Goal: Book appointment/travel/reservation

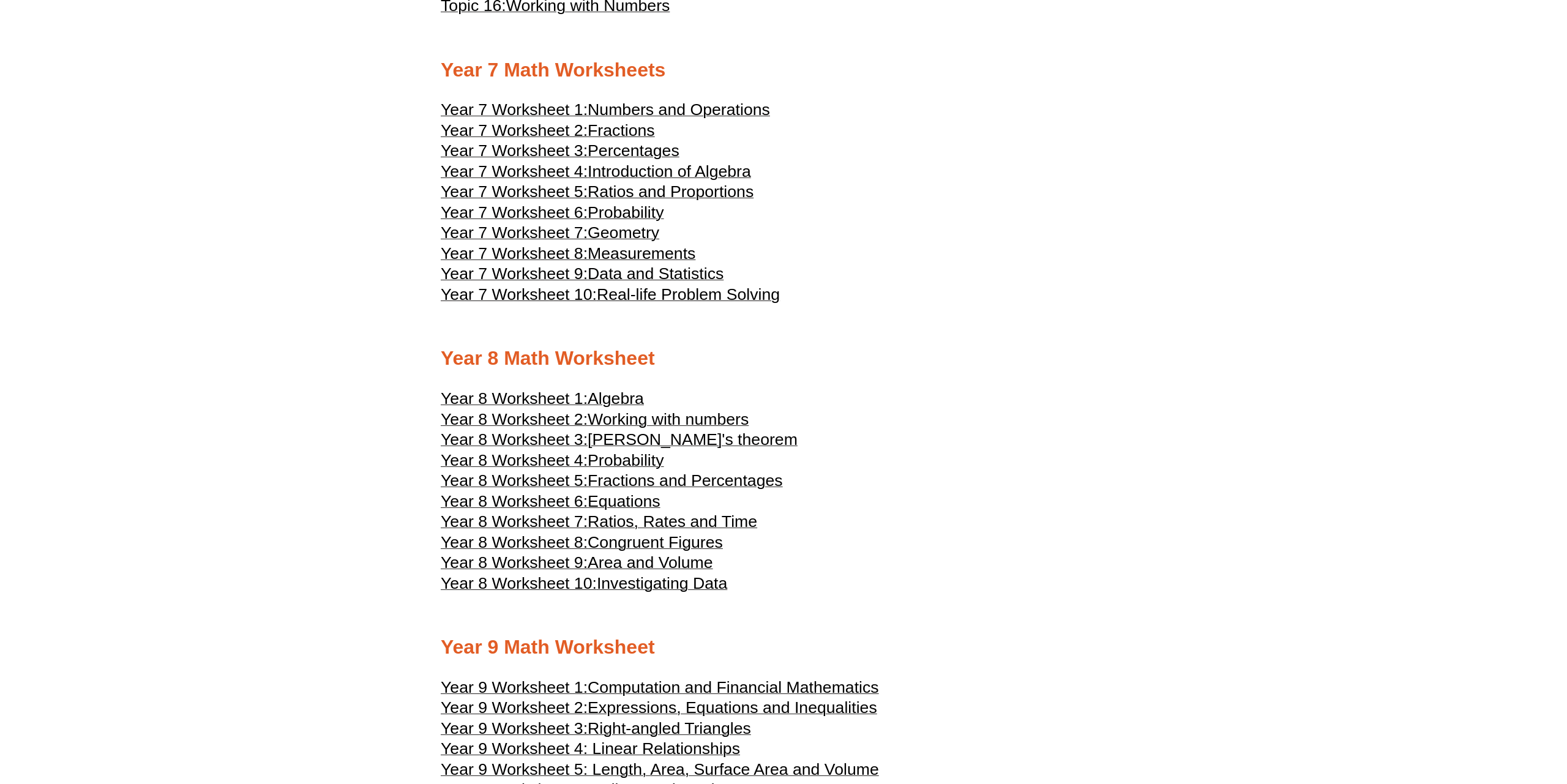
scroll to position [3264, 0]
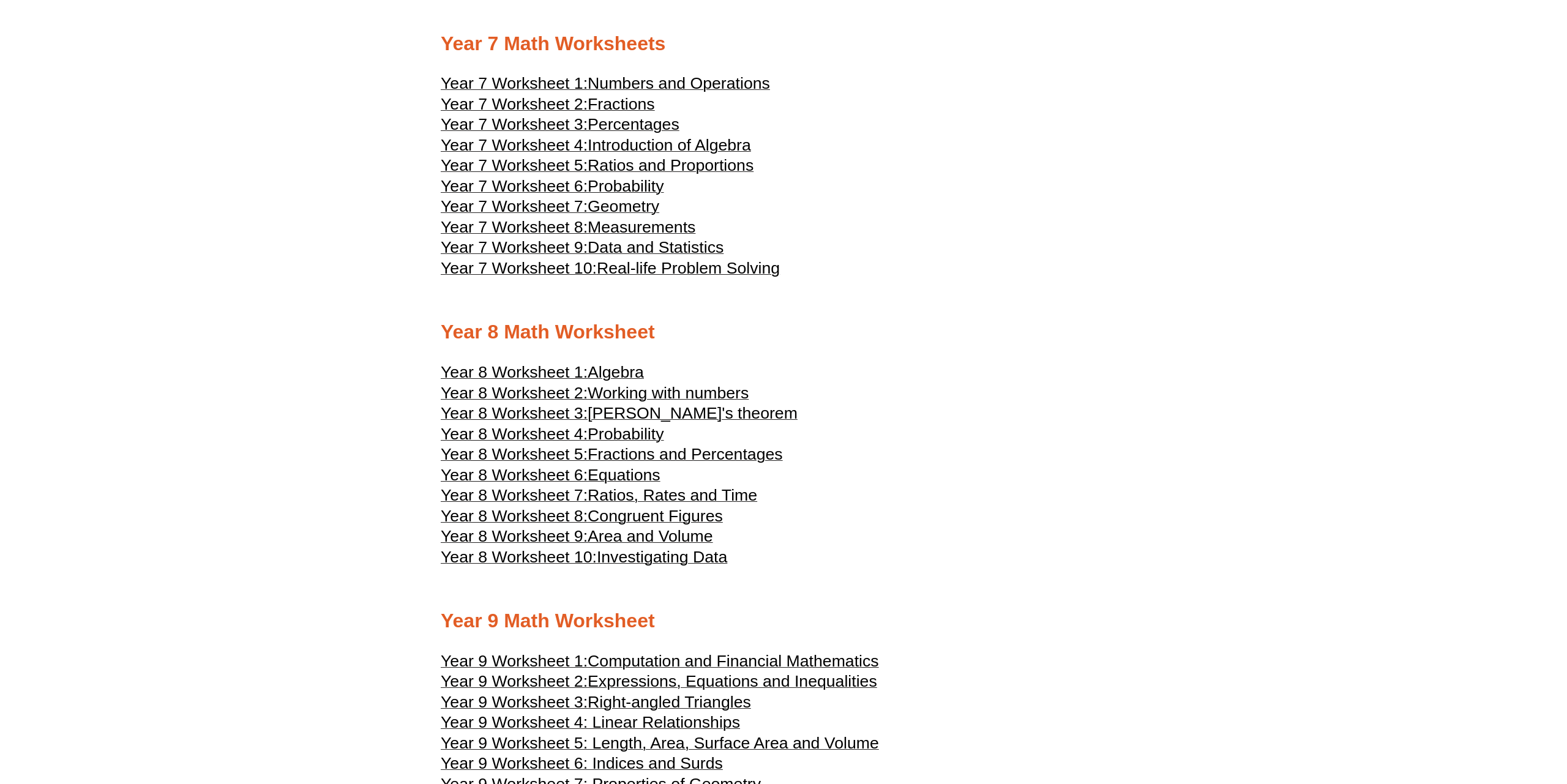
click at [621, 504] on span "Ratios, Rates and Time" at bounding box center [673, 495] width 170 height 18
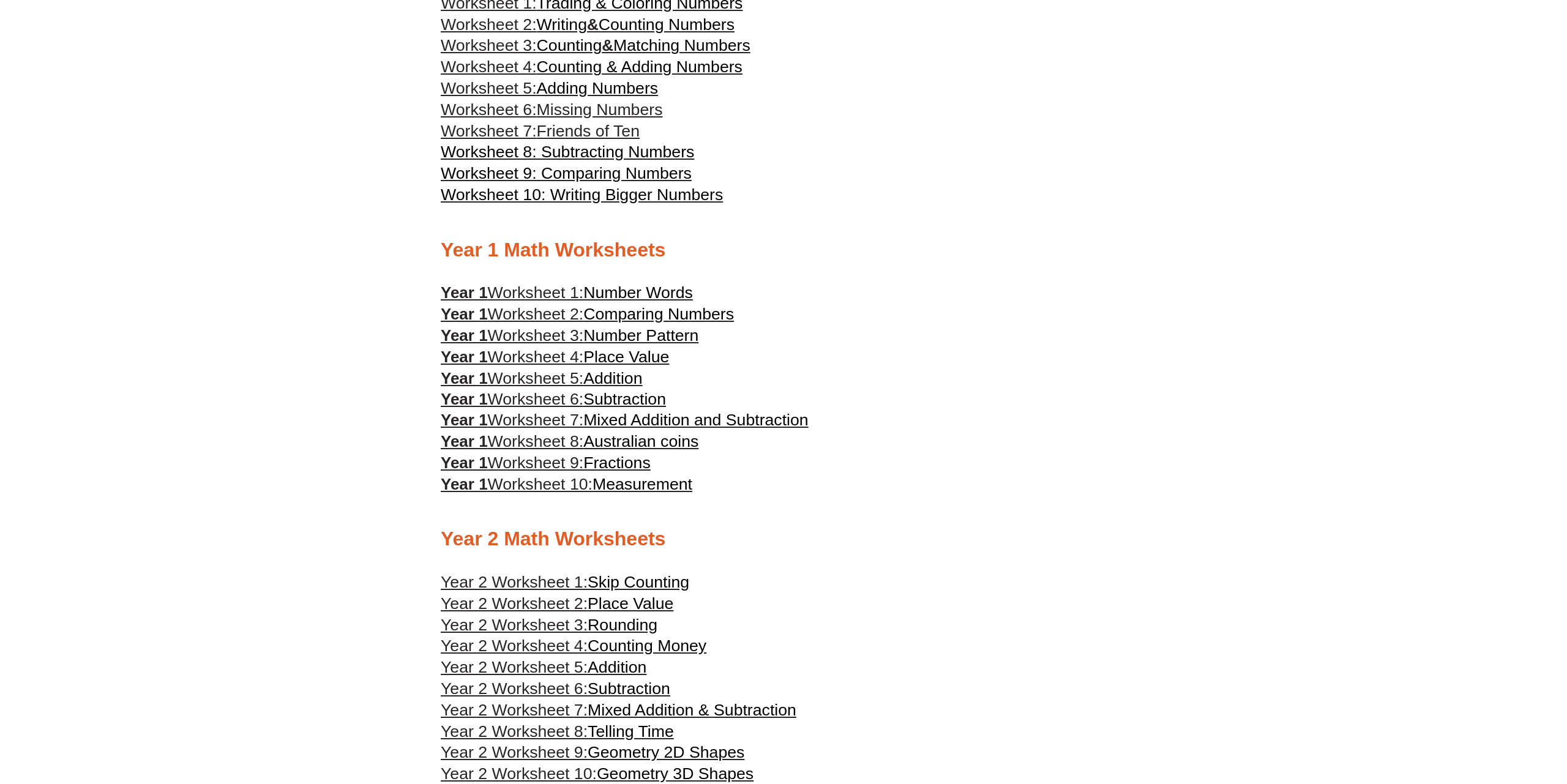
scroll to position [0, 0]
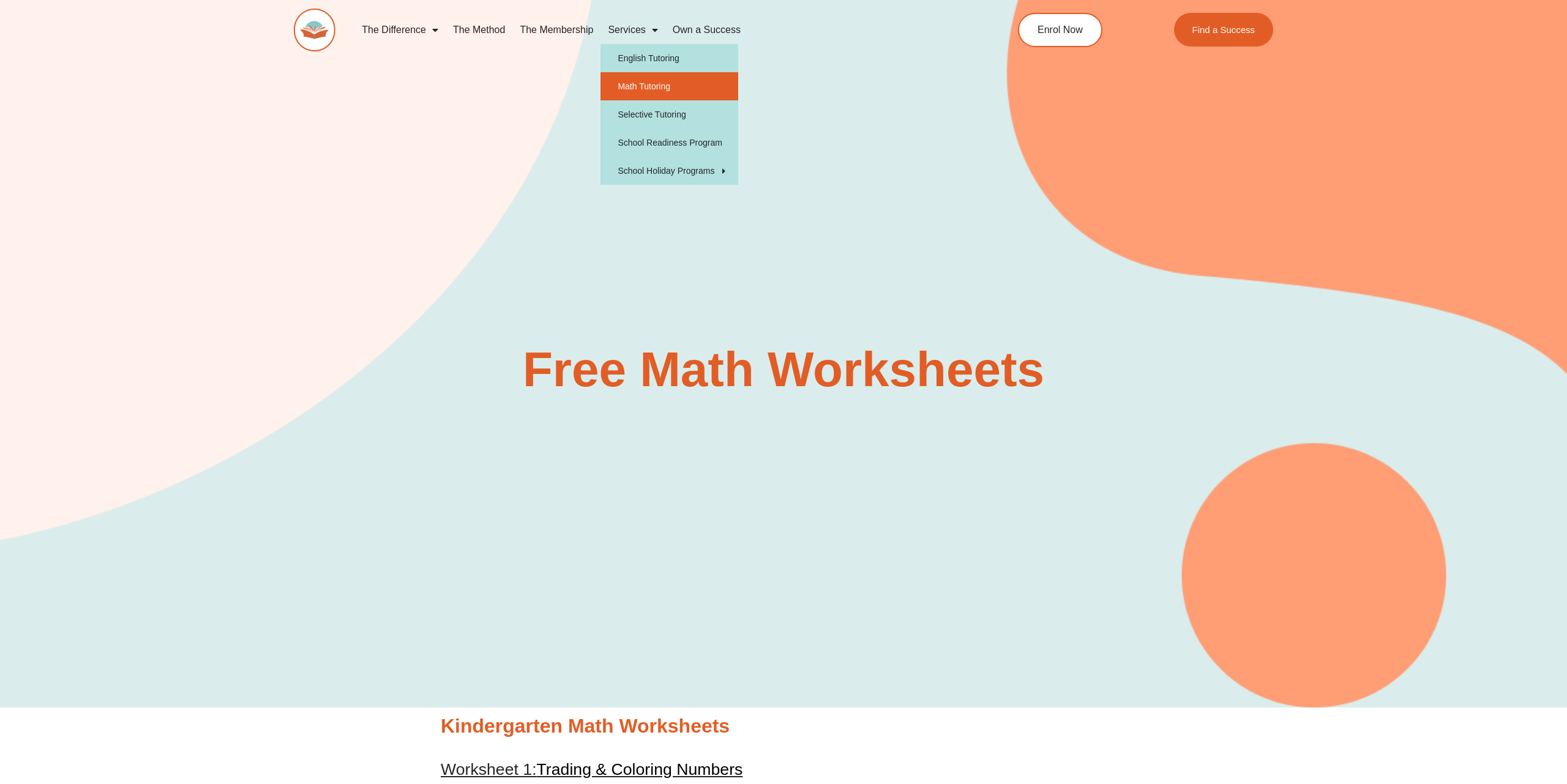
click at [635, 85] on link "Math Tutoring" at bounding box center [669, 86] width 138 height 28
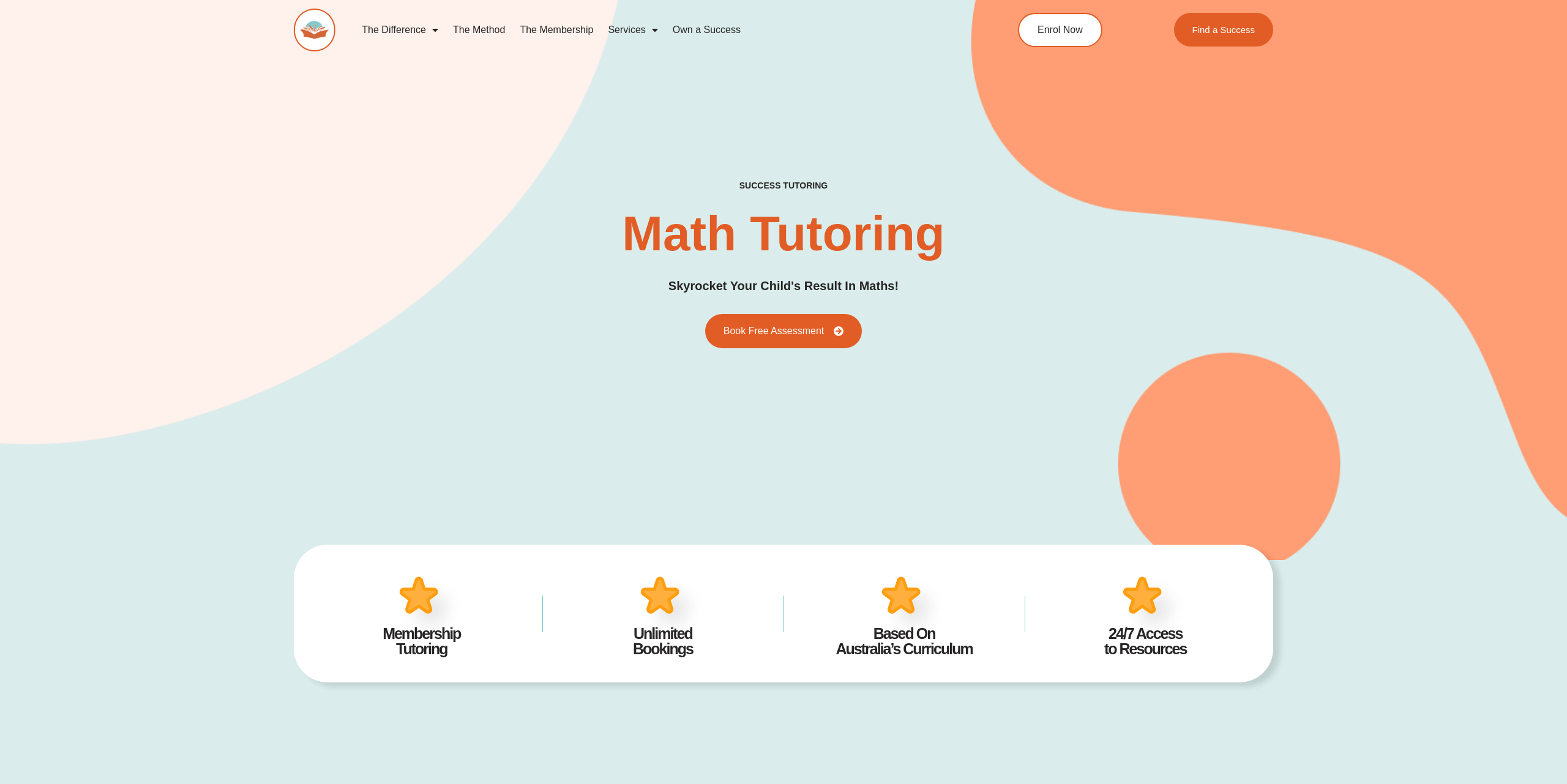
click at [552, 29] on link "The Membership" at bounding box center [556, 30] width 88 height 28
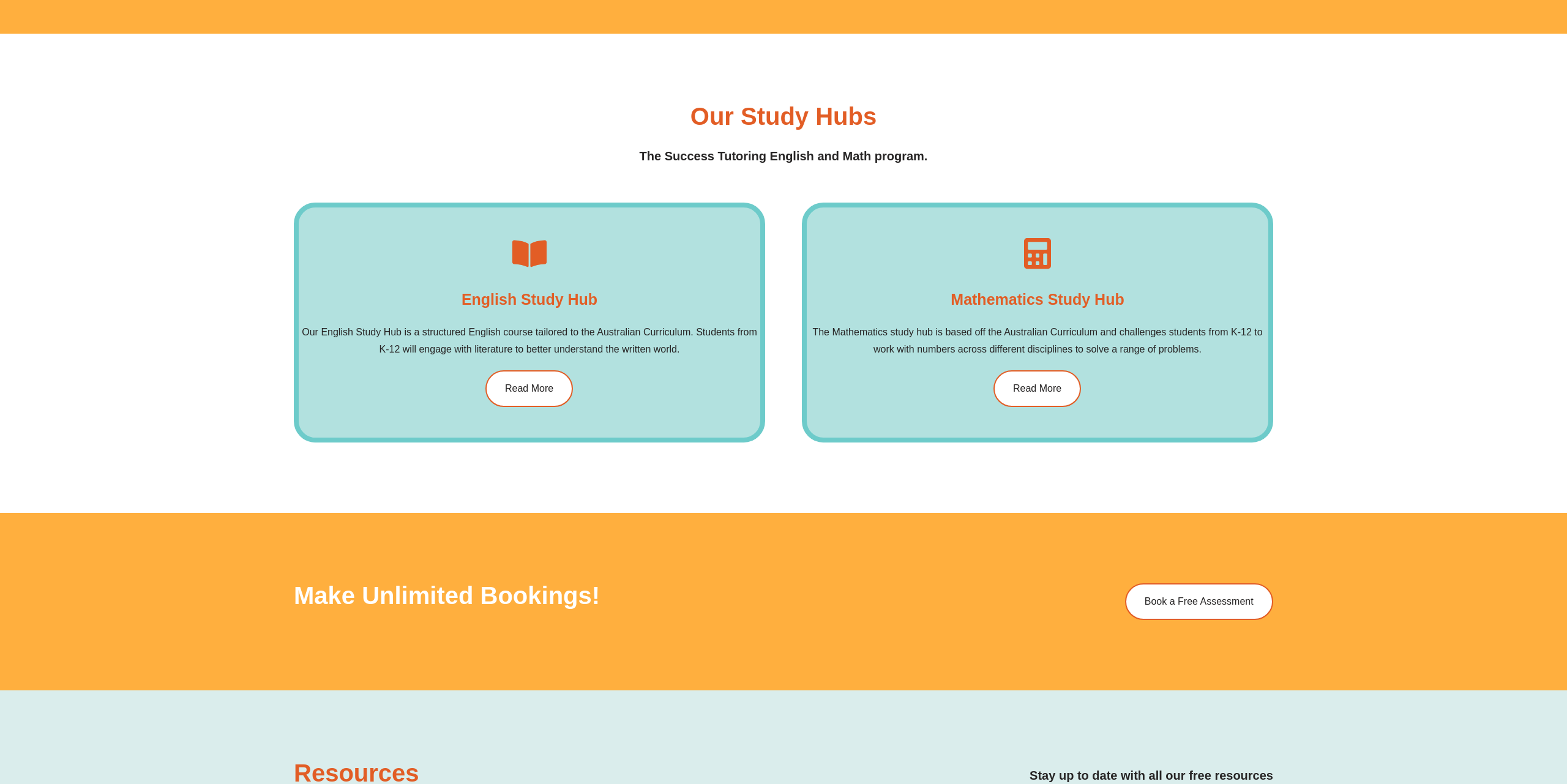
scroll to position [2122, 0]
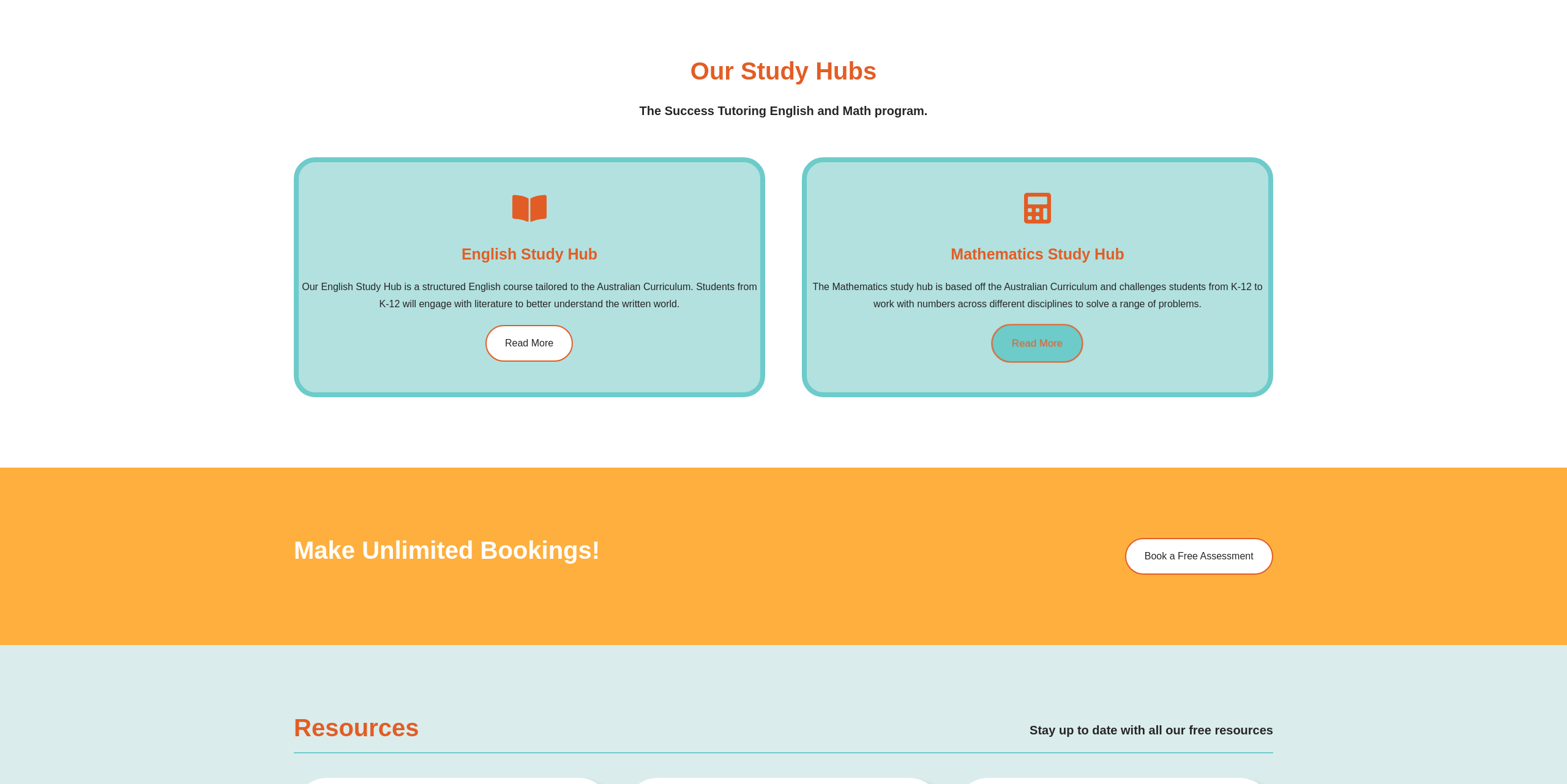
click at [1034, 346] on span "Read More" at bounding box center [1037, 343] width 51 height 11
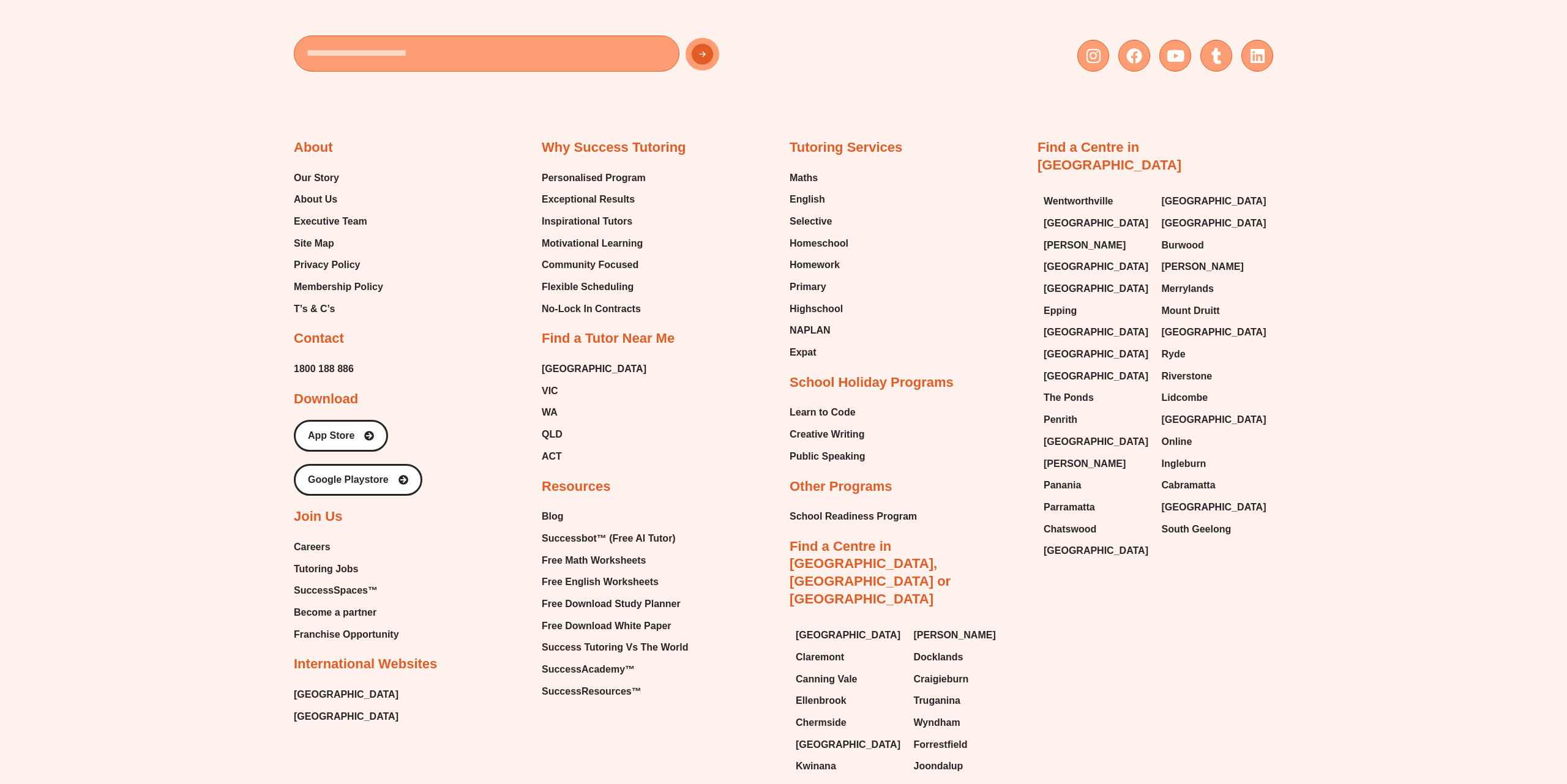
scroll to position [6118, 0]
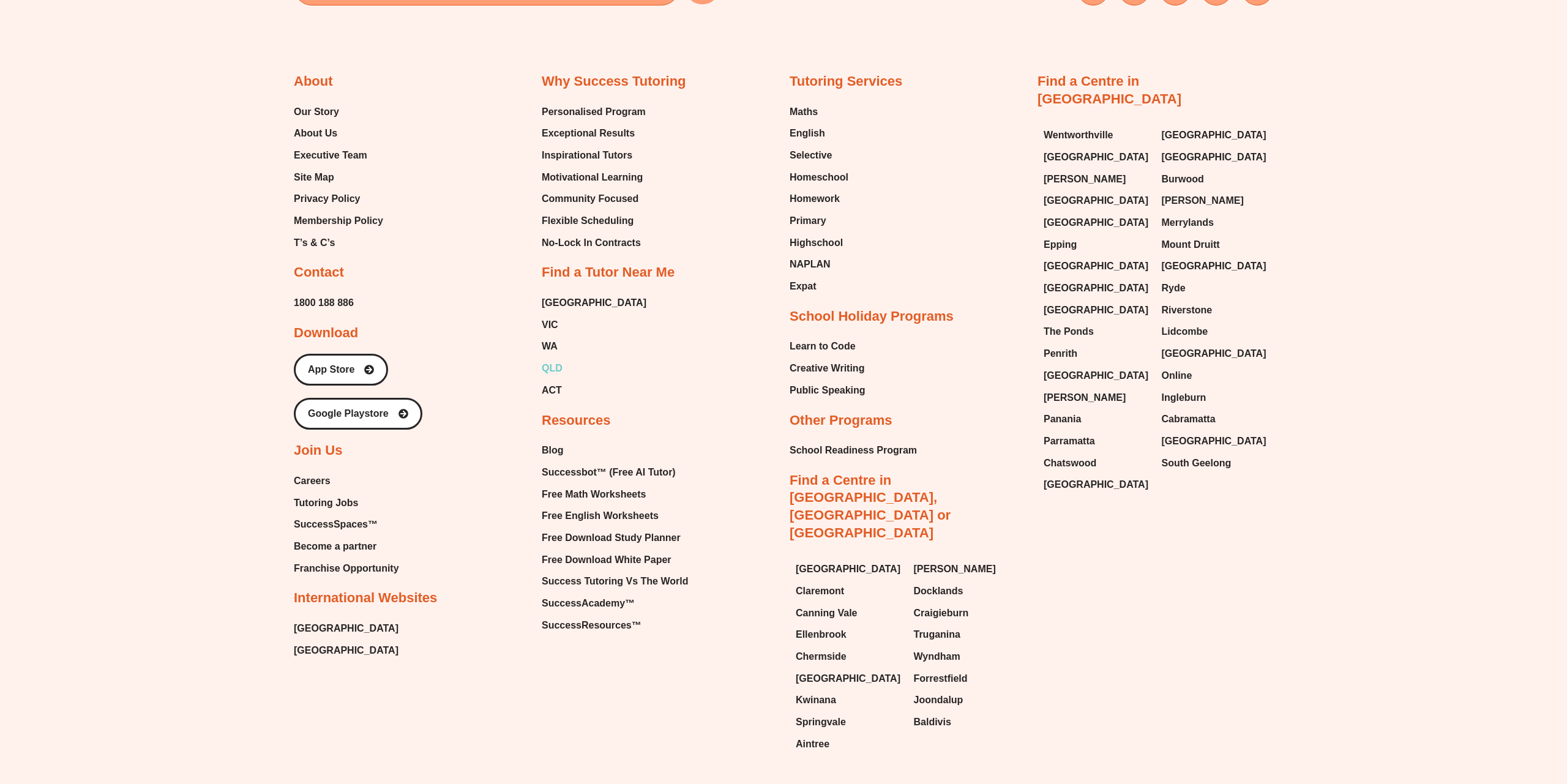
click at [546, 370] on span "QLD" at bounding box center [552, 368] width 21 height 18
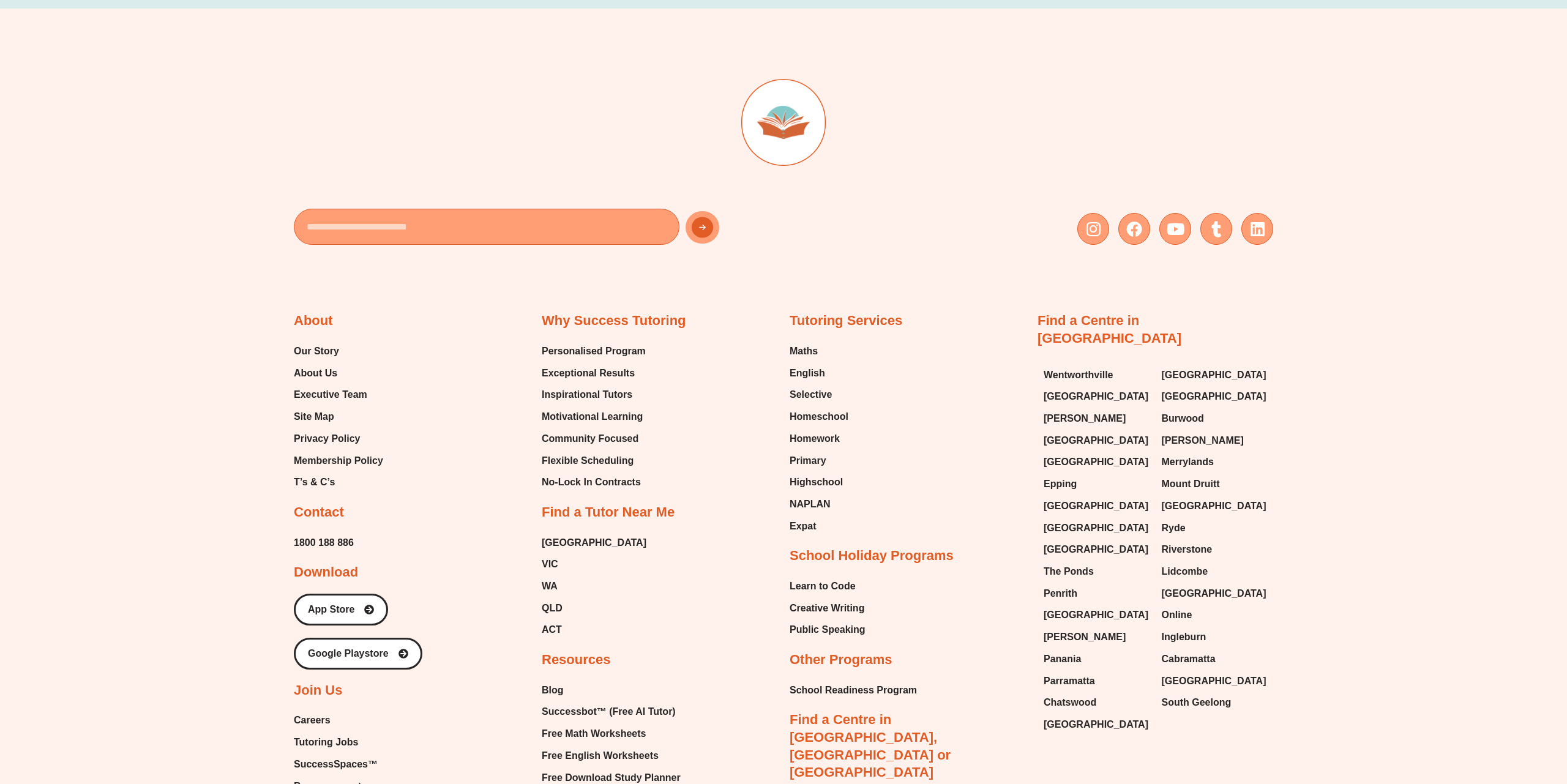
scroll to position [3121, 0]
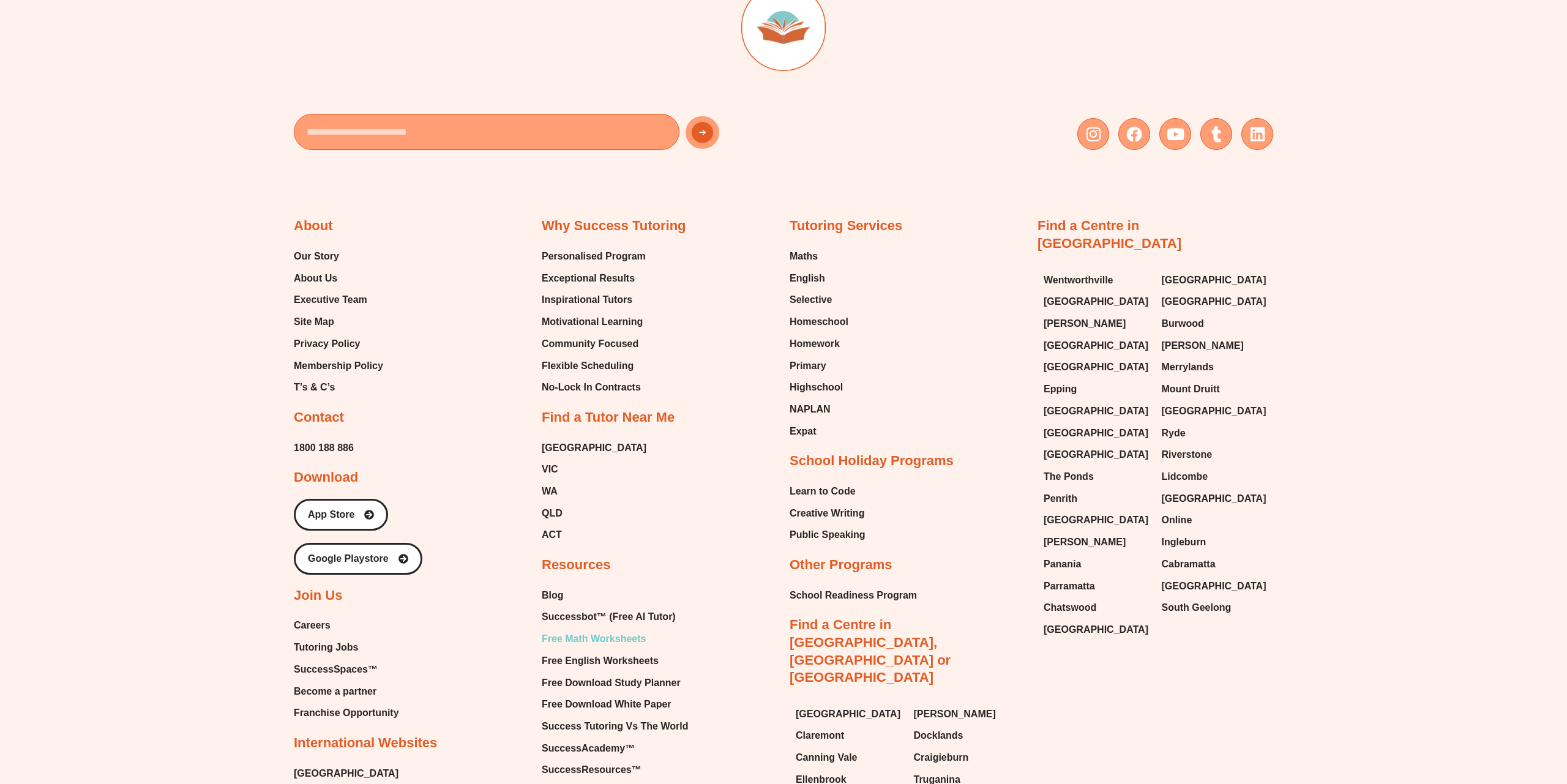
click at [593, 630] on span "Free Math Worksheets" at bounding box center [594, 638] width 104 height 18
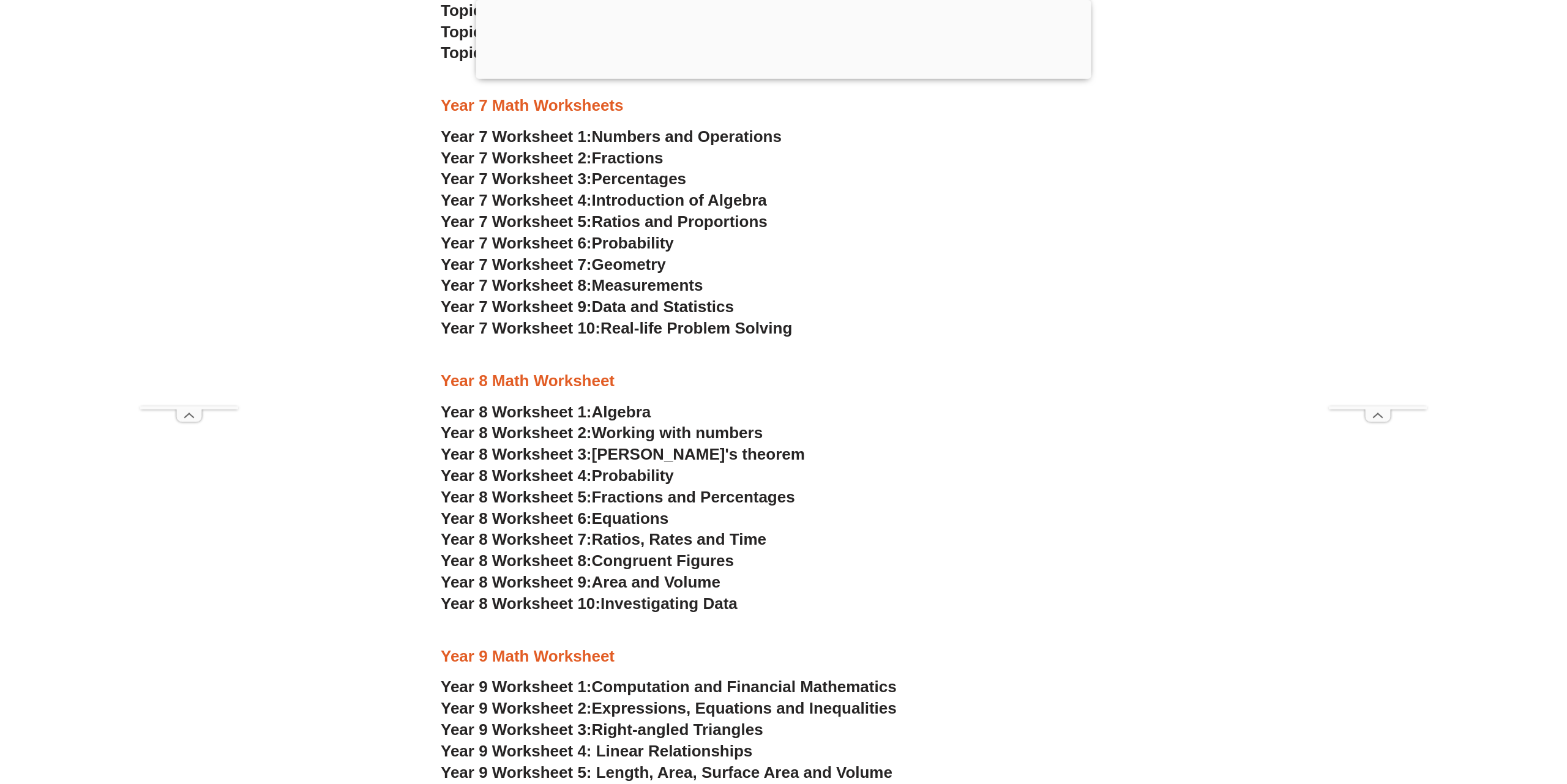
scroll to position [3840, 0]
click at [674, 455] on span "Pythagoras's theorem" at bounding box center [698, 452] width 213 height 18
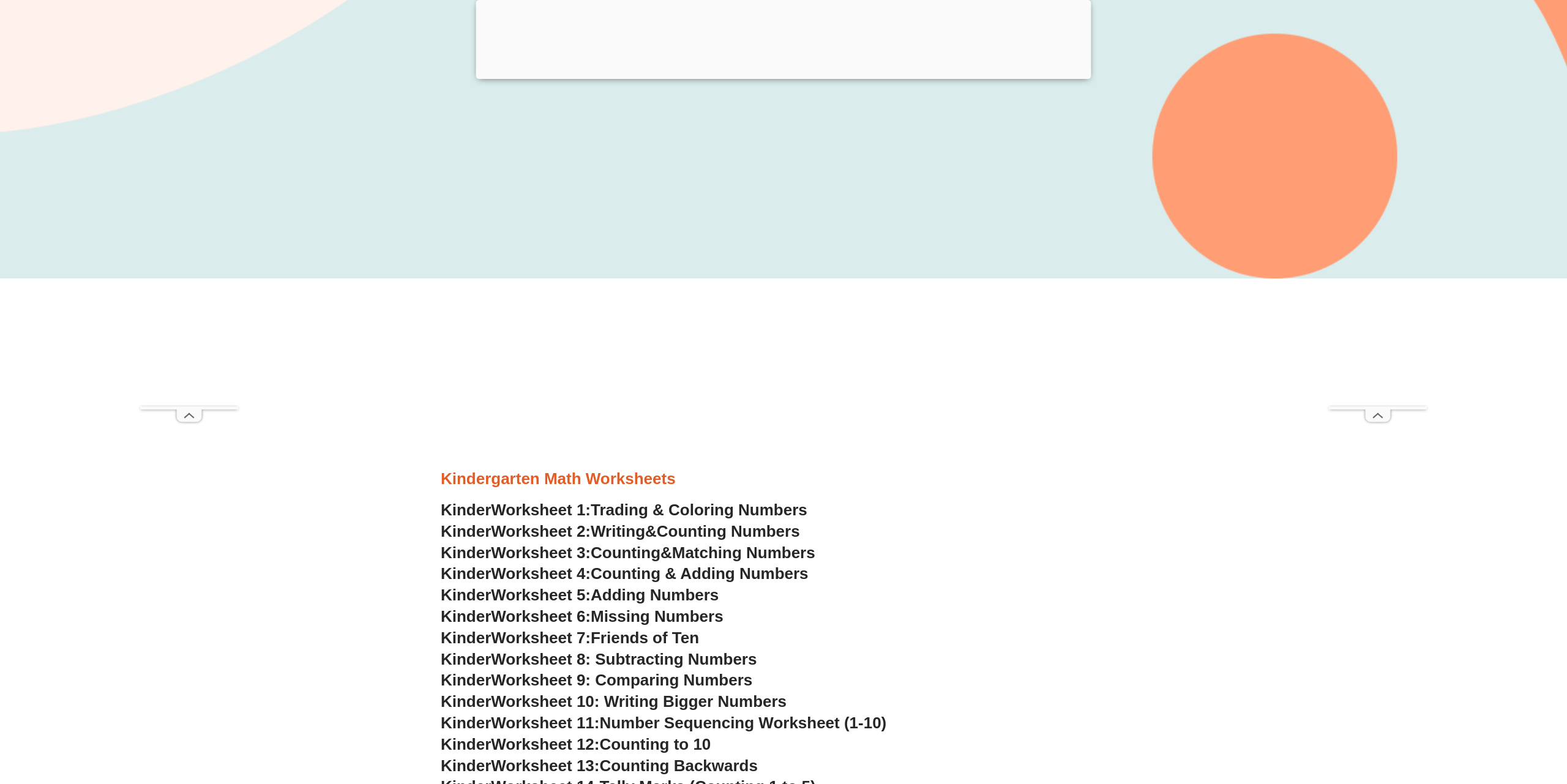
scroll to position [0, 0]
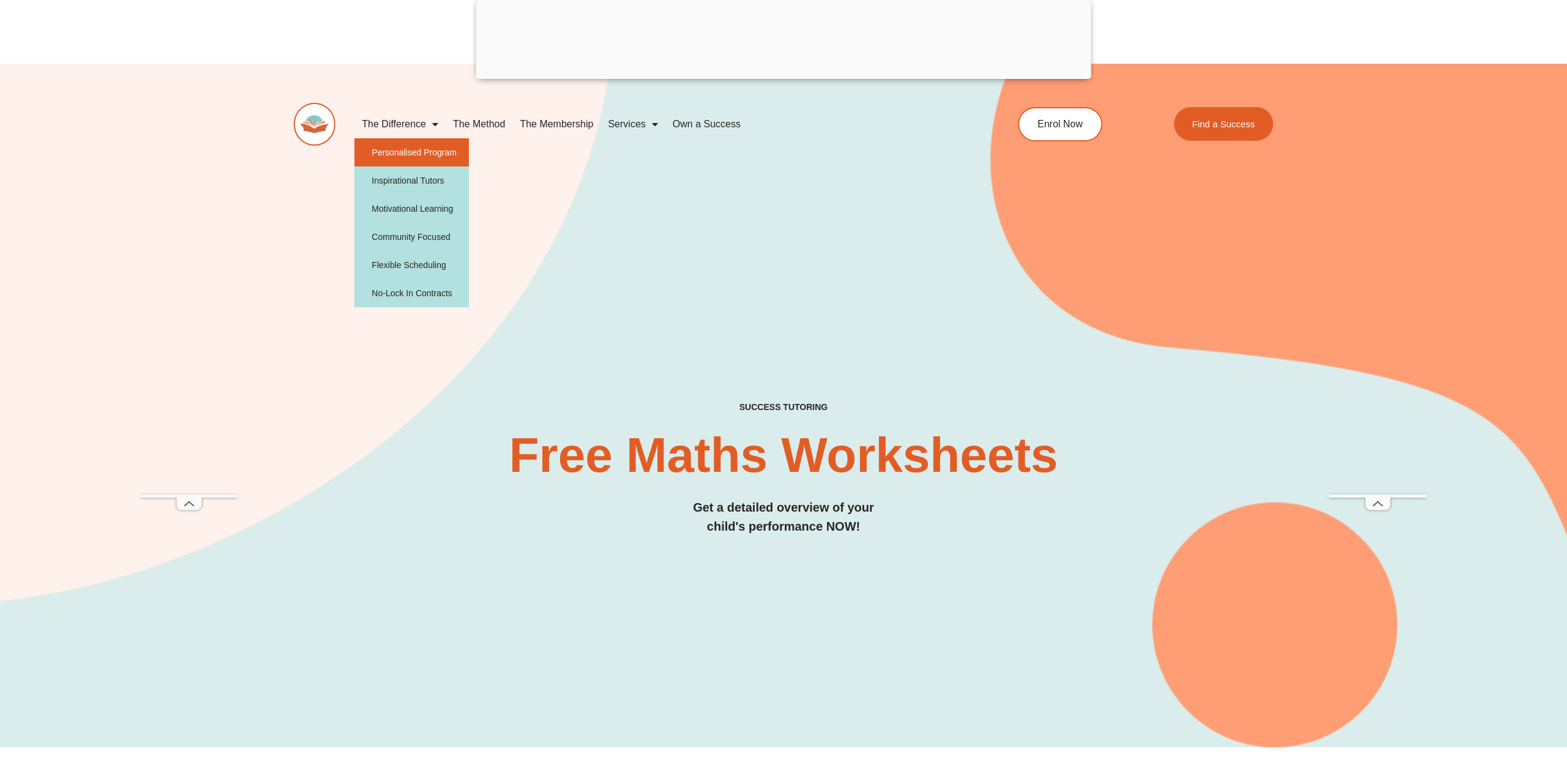
click at [393, 155] on link "Personalised Program" at bounding box center [411, 152] width 114 height 28
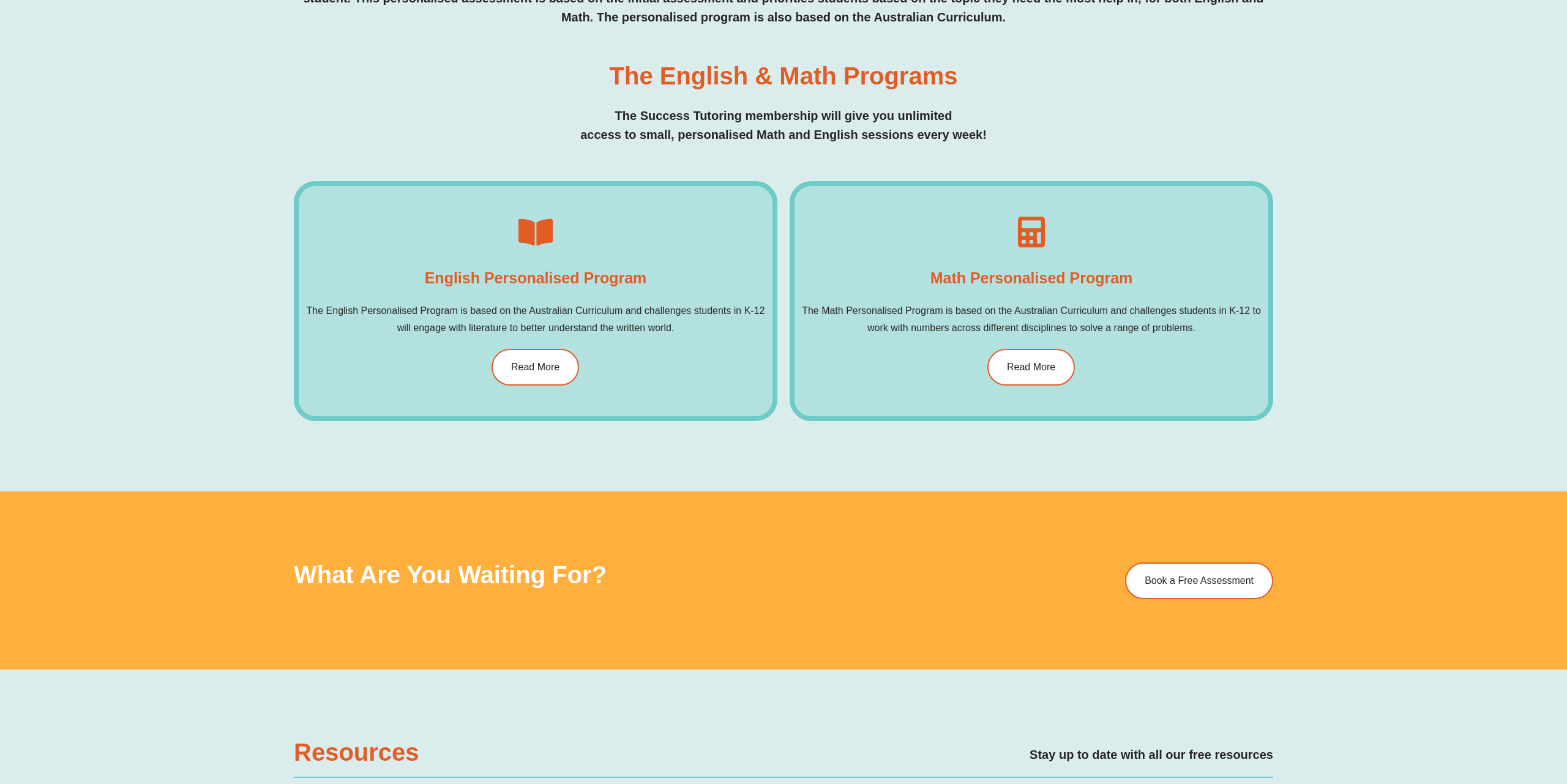
scroll to position [874, 0]
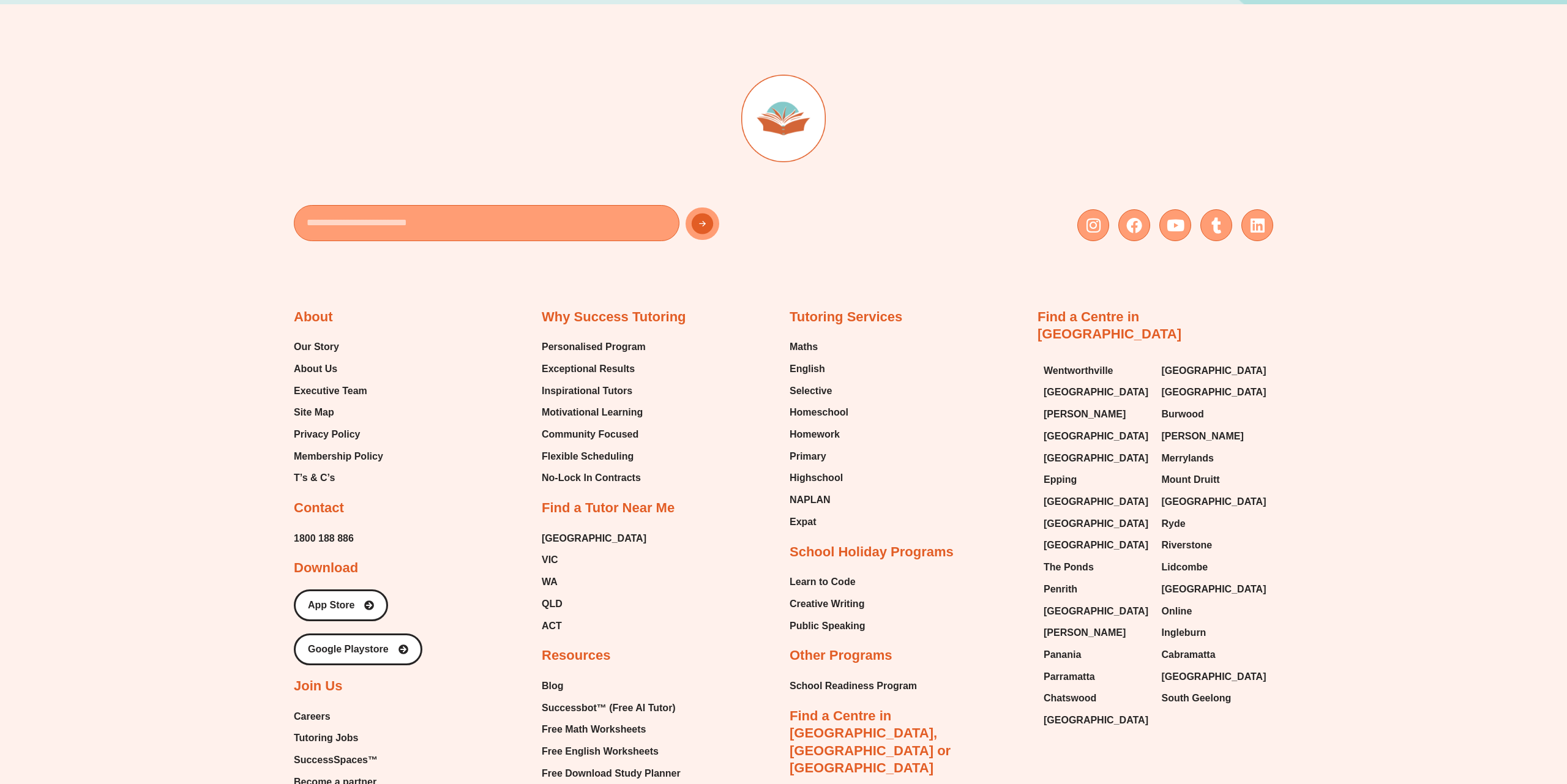
scroll to position [999, 0]
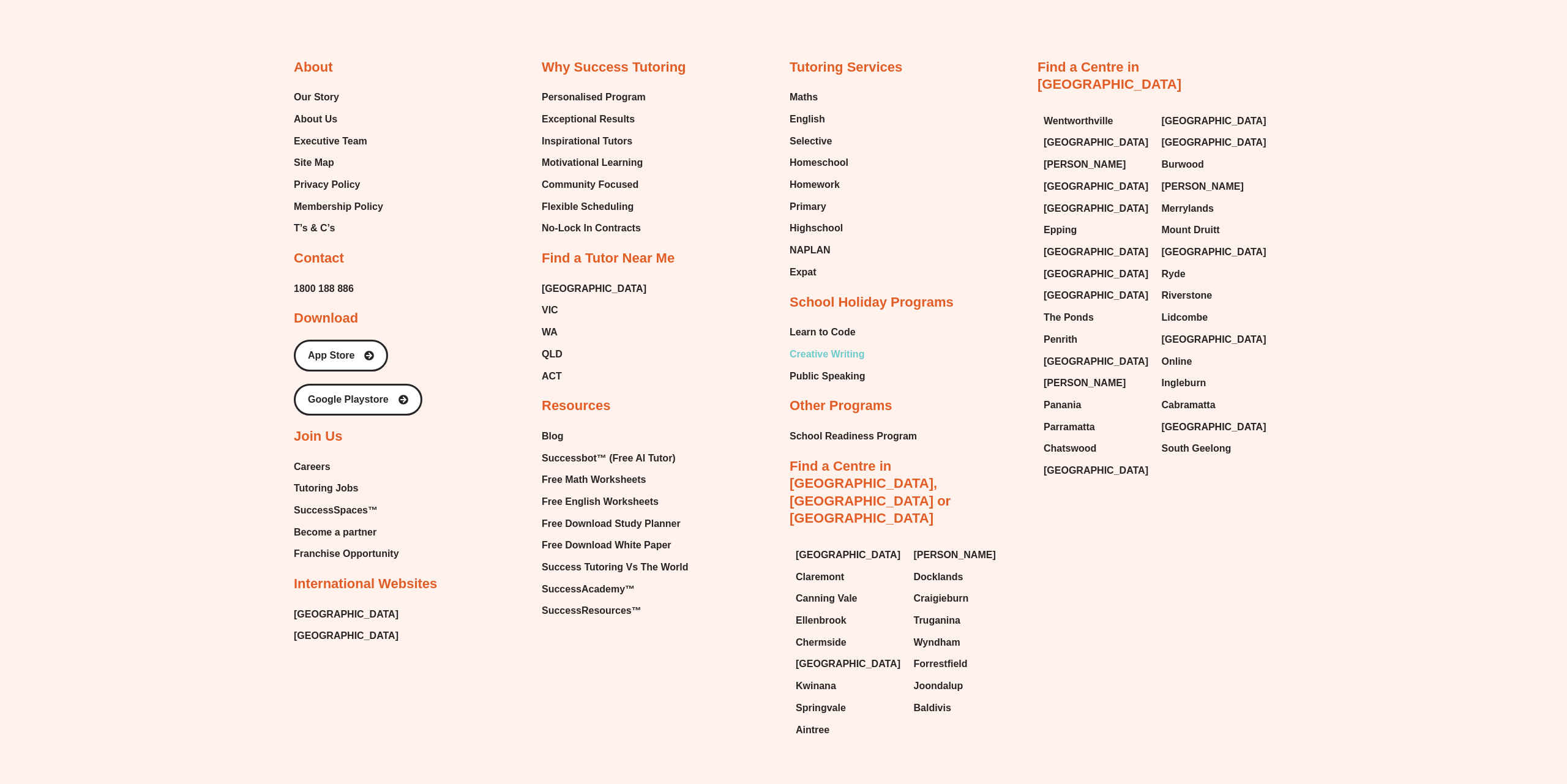
click at [827, 357] on span "Creative Writing" at bounding box center [827, 354] width 75 height 18
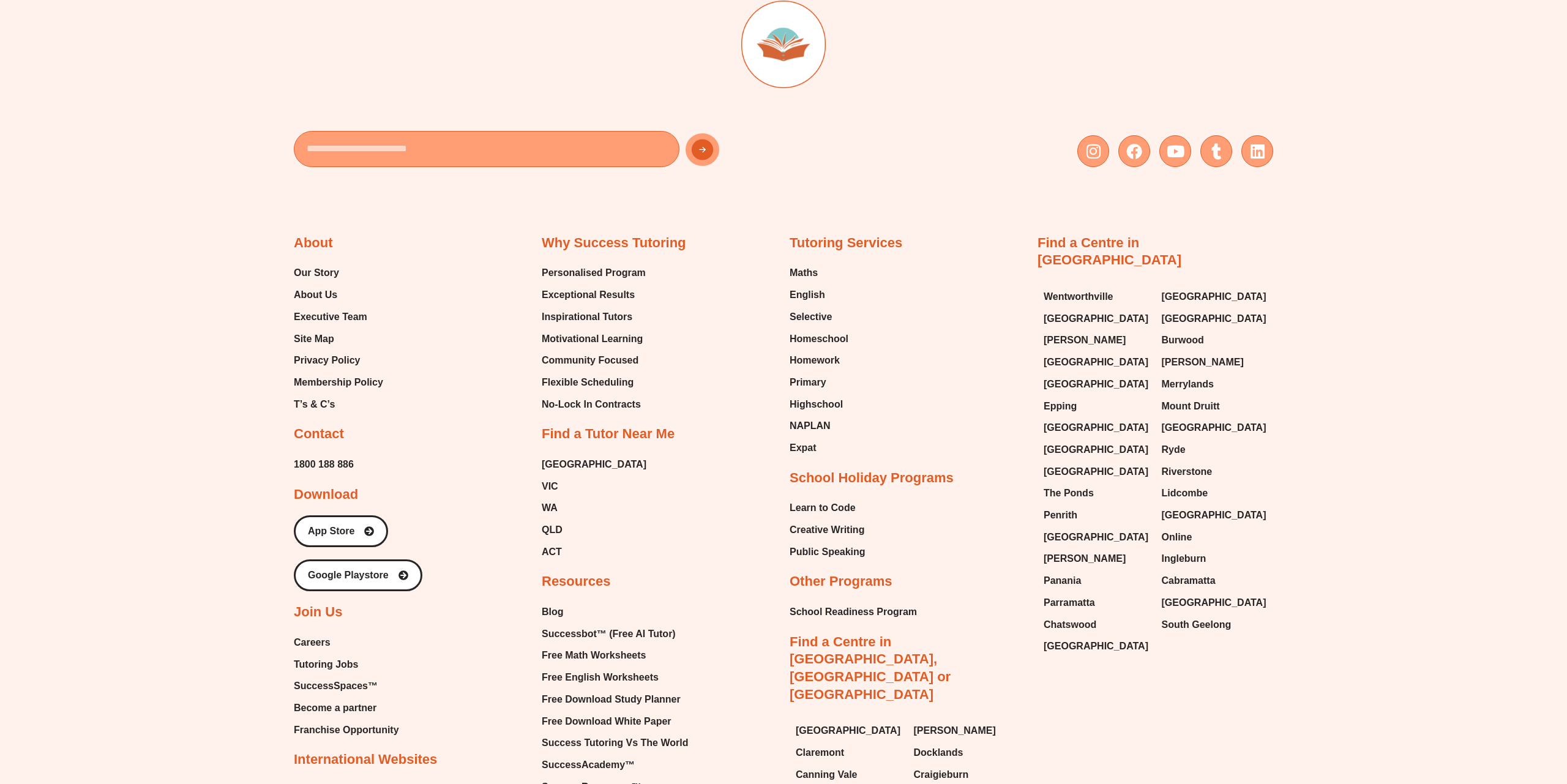
scroll to position [4245, 0]
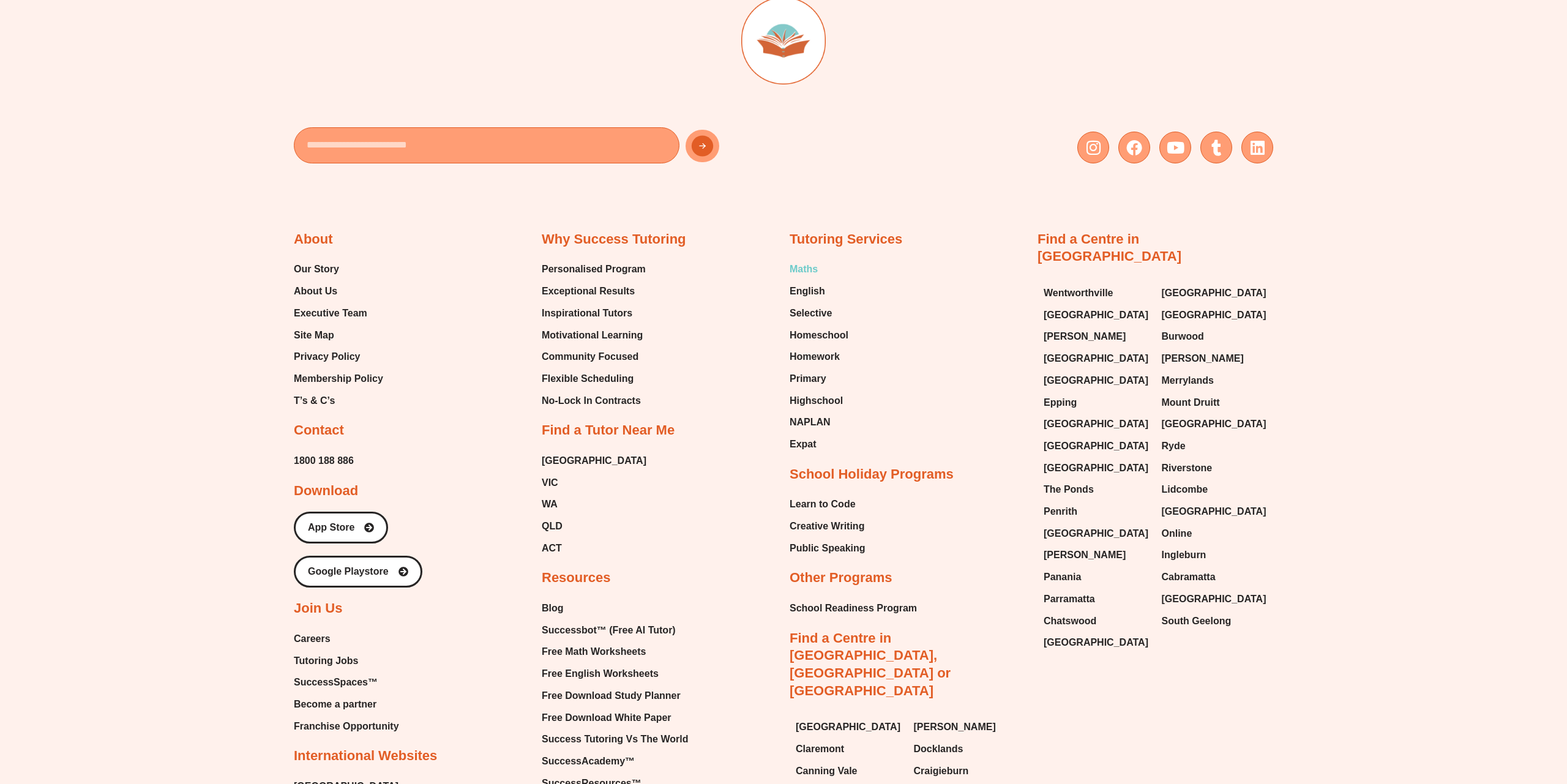
click at [806, 272] on span "Maths" at bounding box center [804, 269] width 28 height 18
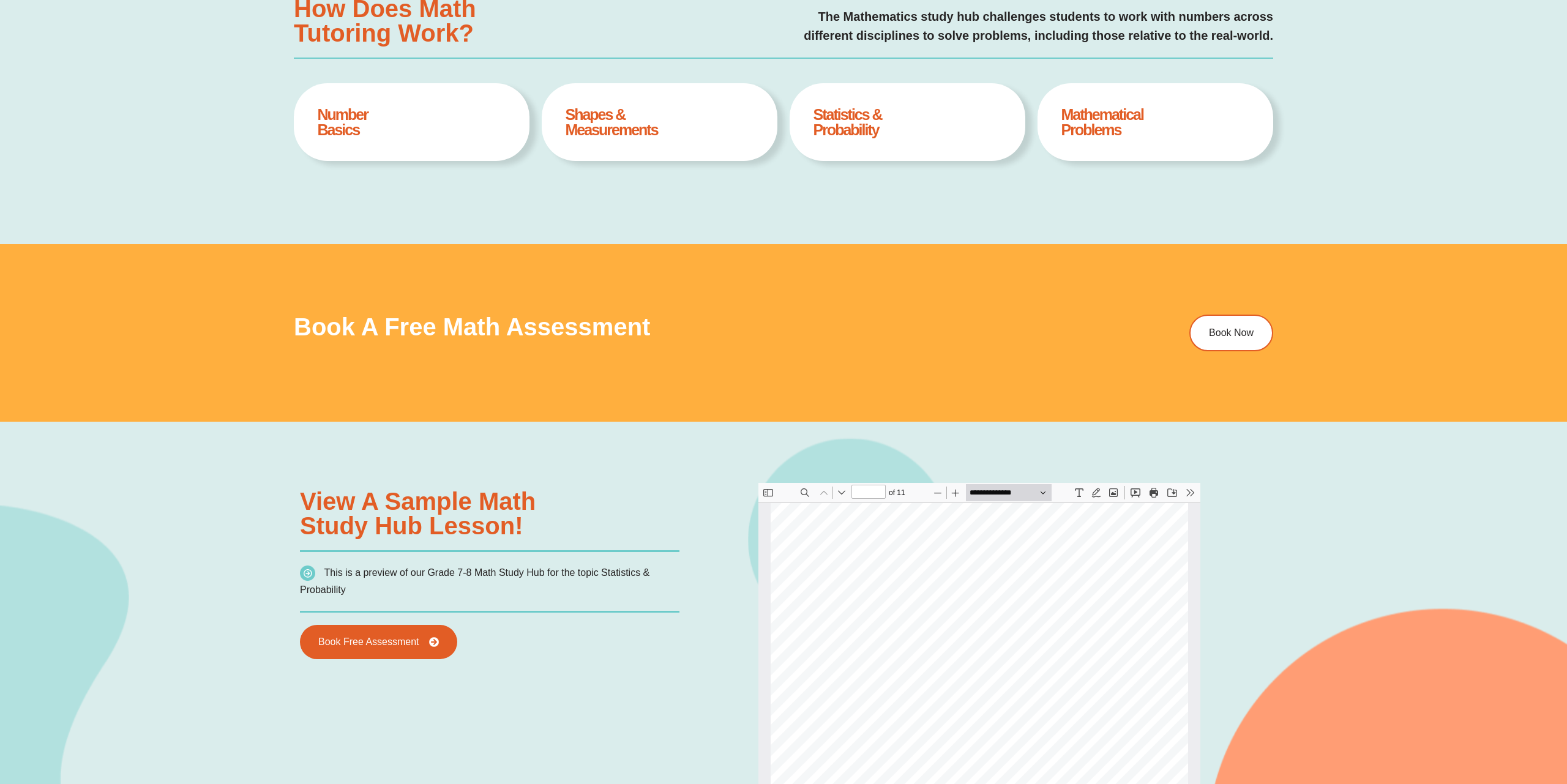
scroll to position [999, 0]
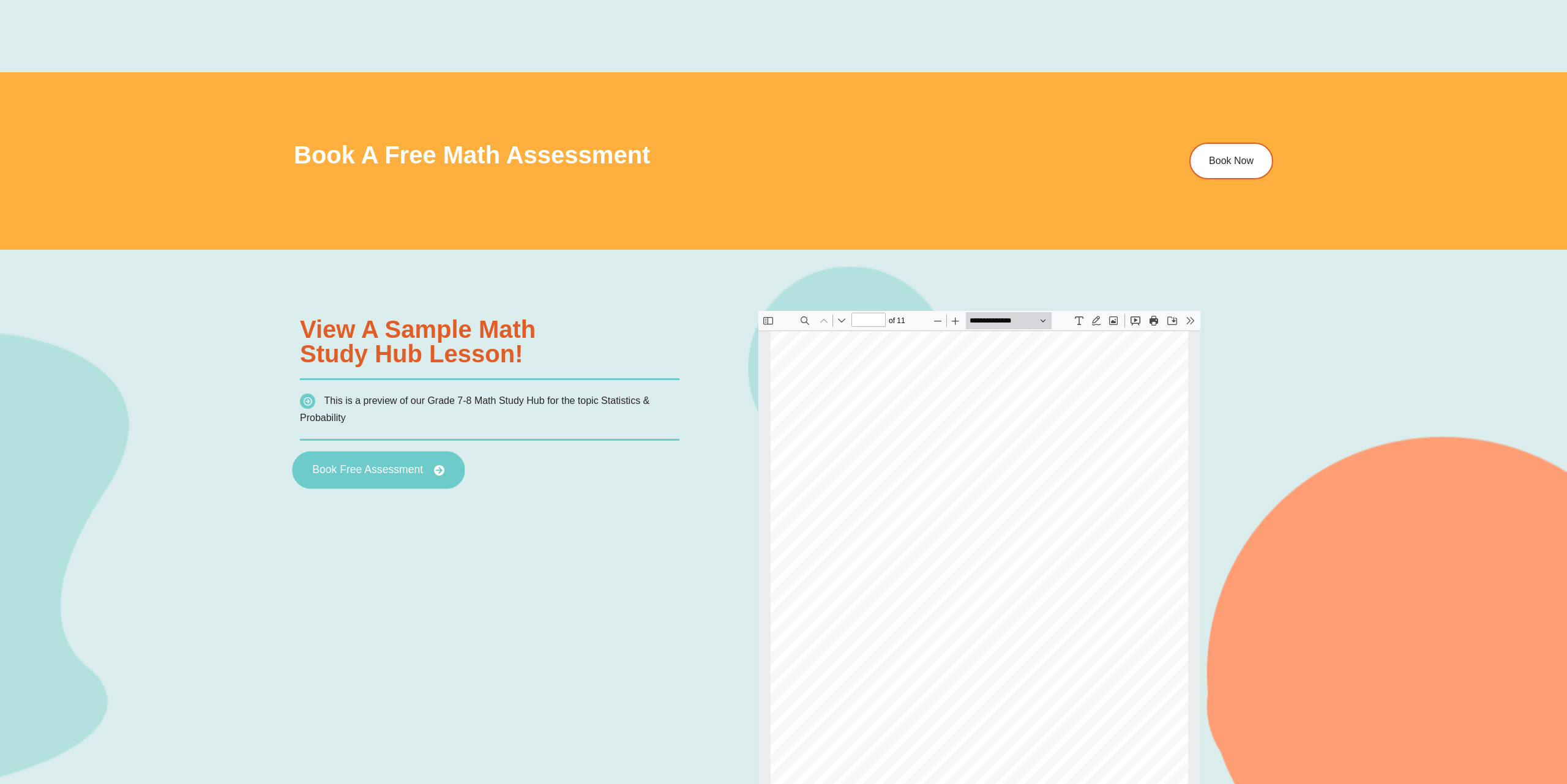
click at [385, 470] on span "Book Free Assessment" at bounding box center [367, 470] width 111 height 11
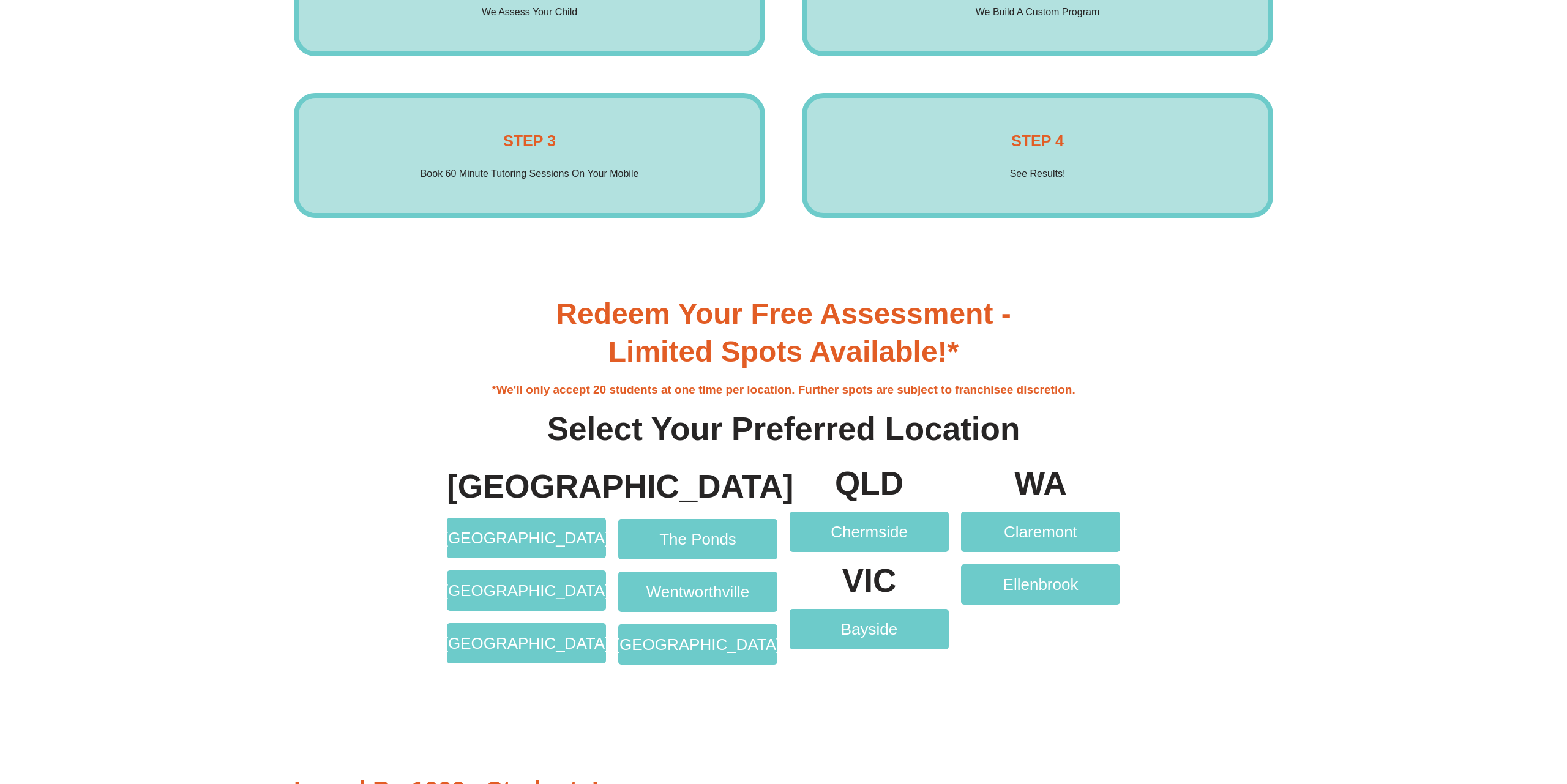
scroll to position [2747, 0]
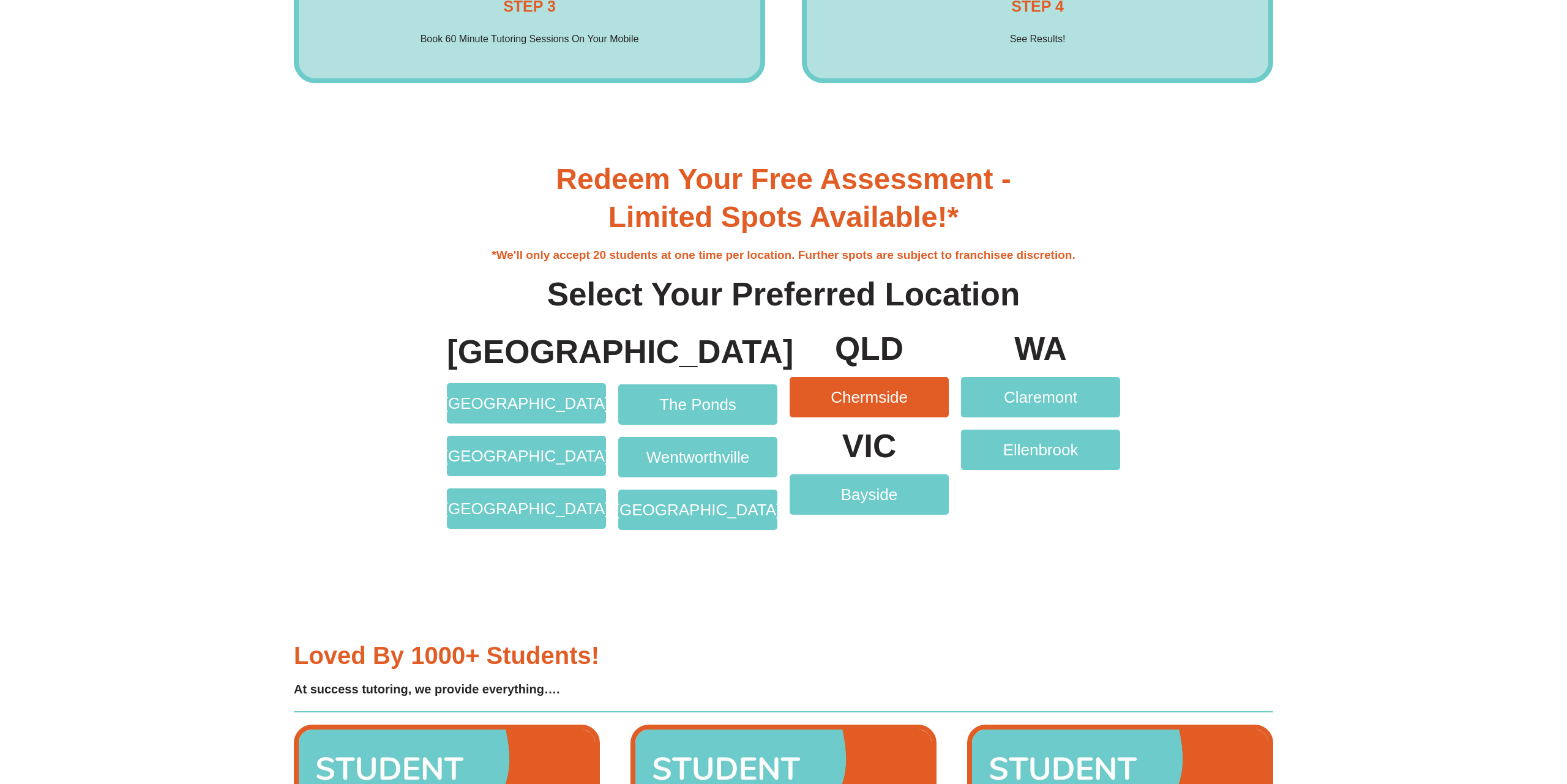
click at [848, 398] on span "Chermside" at bounding box center [869, 397] width 77 height 16
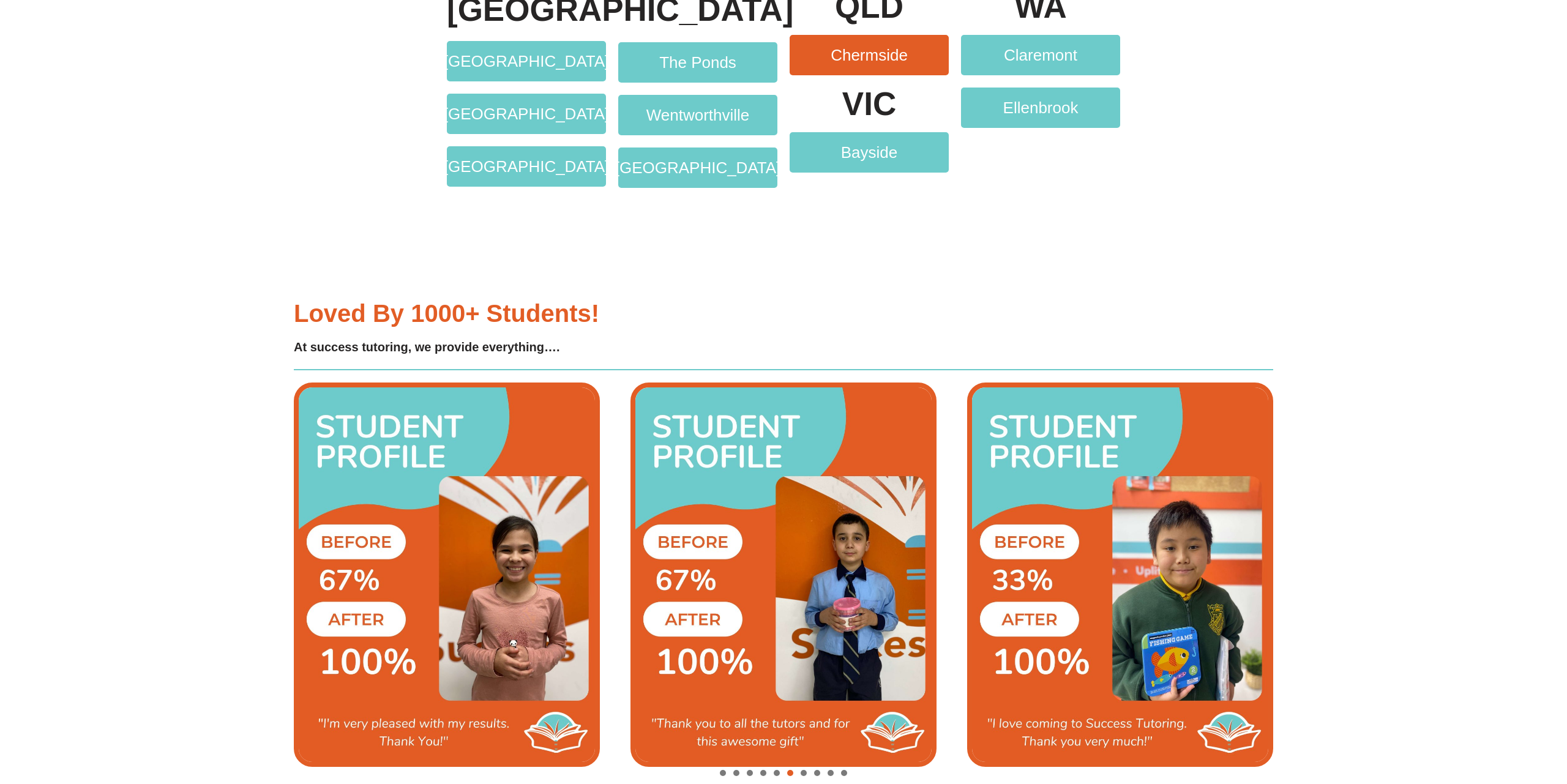
scroll to position [3246, 0]
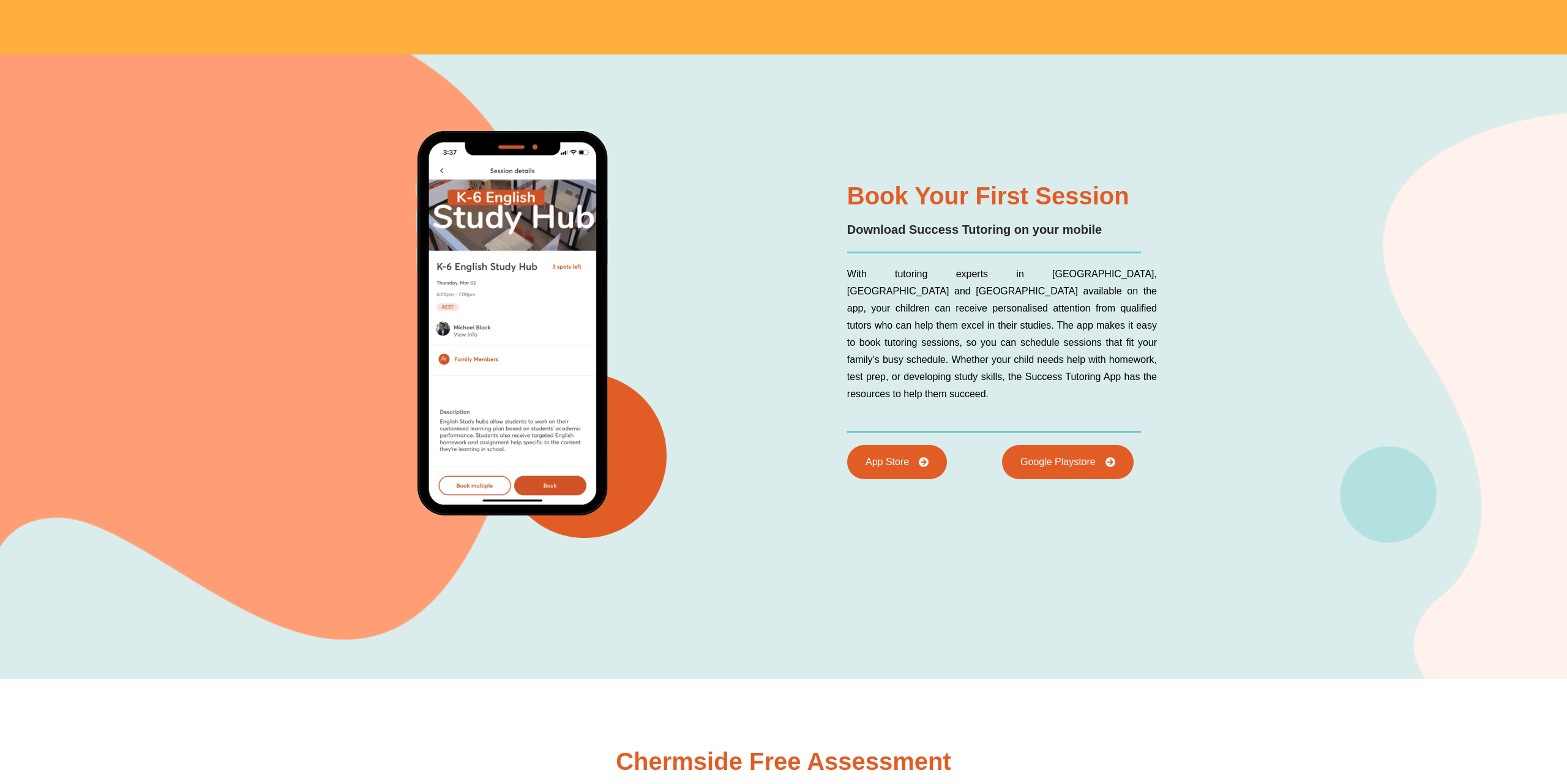
scroll to position [5596, 0]
